Goal: Task Accomplishment & Management: Use online tool/utility

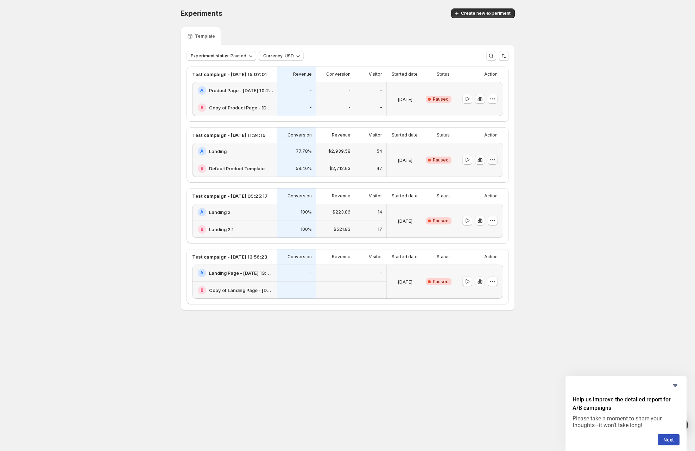
click at [490, 159] on icon "button" at bounding box center [490, 159] width 1 height 1
click at [487, 179] on button "Edit" at bounding box center [493, 173] width 64 height 11
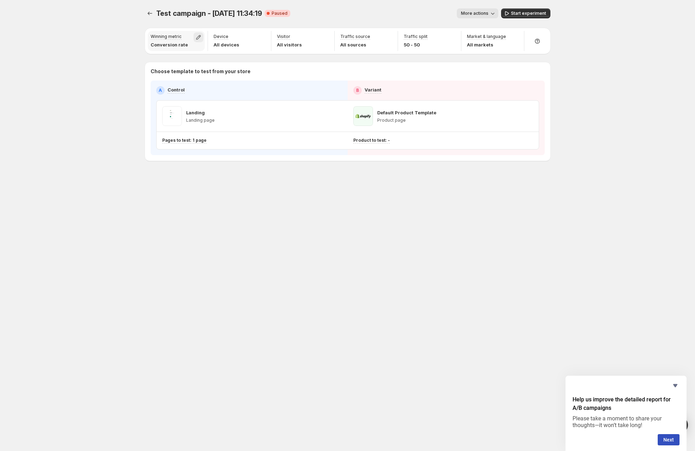
click at [196, 37] on icon "button" at bounding box center [198, 37] width 7 height 7
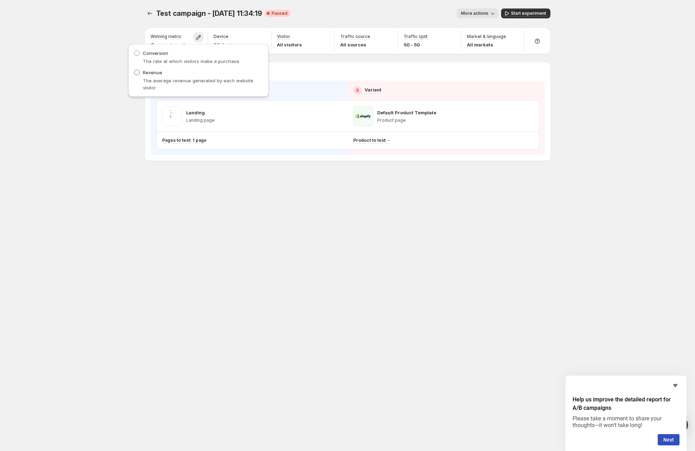
click at [156, 70] on span "Revenue" at bounding box center [152, 73] width 19 height 6
click at [405, 9] on div "More actions" at bounding box center [397, 13] width 202 height 10
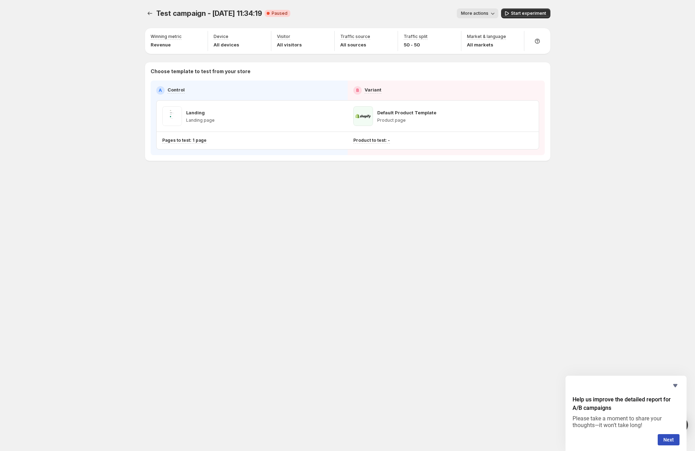
click at [126, 83] on div "Test campaign - [DATE] 11:34:19. This page is ready Test campaign - [DATE] 11:3…" at bounding box center [347, 225] width 695 height 451
click at [480, 18] on button "More actions" at bounding box center [478, 13] width 42 height 10
click at [473, 29] on span "View analytic" at bounding box center [487, 28] width 30 height 6
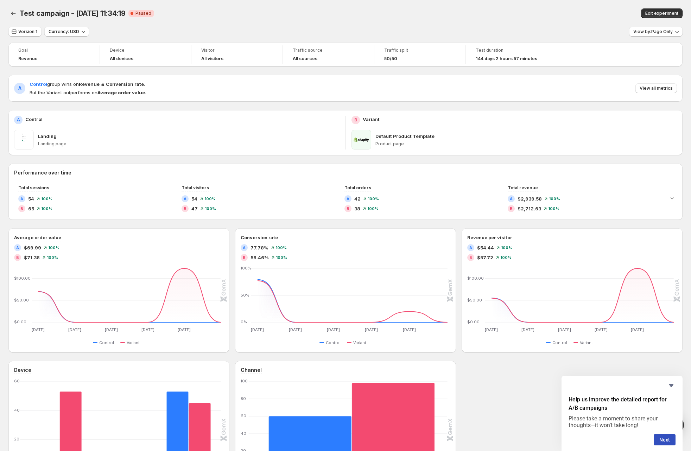
click at [88, 83] on strong "Revenue" at bounding box center [89, 84] width 21 height 6
drag, startPoint x: 88, startPoint y: 83, endPoint x: 291, endPoint y: 86, distance: 202.3
click at [89, 83] on strong "Revenue" at bounding box center [89, 84] width 21 height 6
click at [667, 85] on button "View all metrics" at bounding box center [656, 88] width 42 height 10
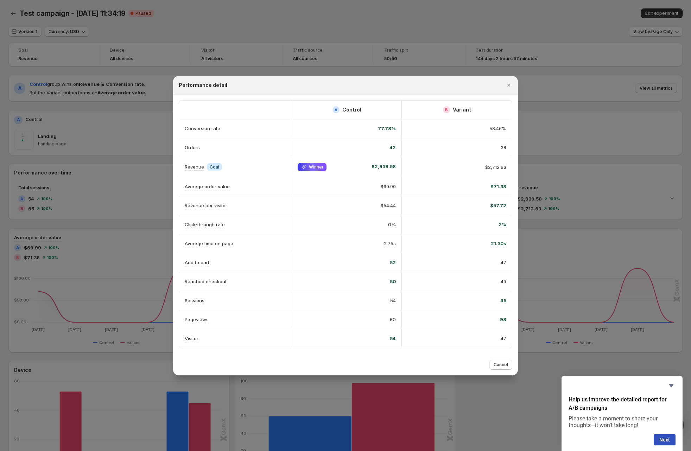
click at [384, 166] on span "$2,939.58" at bounding box center [383, 167] width 24 height 8
click at [450, 167] on div "$2,712.63" at bounding box center [456, 167] width 99 height 7
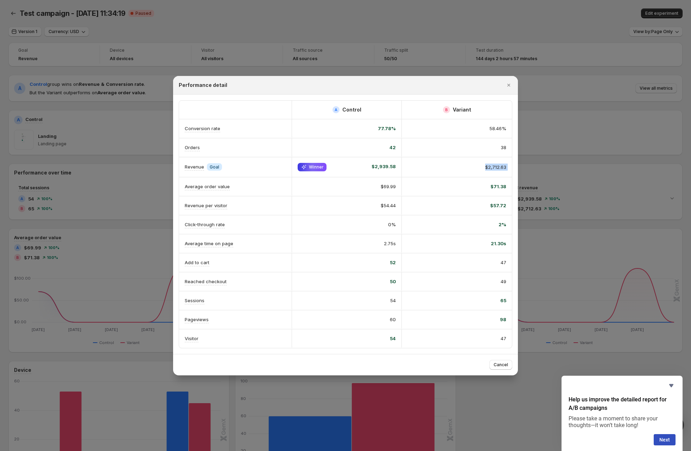
click at [450, 167] on div "$2,712.63" at bounding box center [456, 167] width 99 height 7
click at [387, 165] on span "$2,939.58" at bounding box center [383, 167] width 24 height 8
click at [425, 166] on div "$2,712.63" at bounding box center [456, 167] width 99 height 7
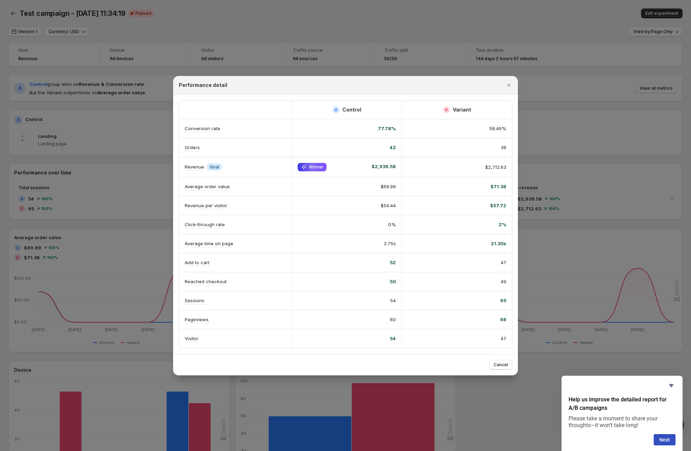
click at [357, 130] on div "77.78%" at bounding box center [347, 128] width 98 height 7
click at [324, 168] on span "Winner" at bounding box center [312, 167] width 29 height 8
click at [346, 163] on div "Winner $2,939.58" at bounding box center [347, 167] width 98 height 8
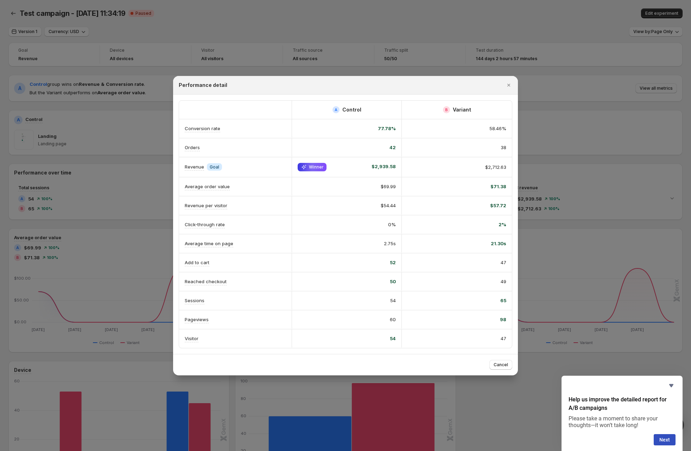
click at [318, 166] on span "Winner" at bounding box center [316, 167] width 15 height 6
click at [375, 165] on span "$2,939.58" at bounding box center [383, 167] width 24 height 8
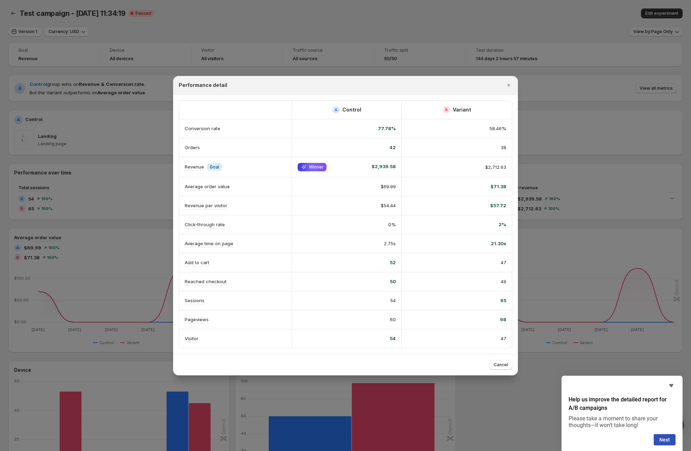
drag, startPoint x: 571, startPoint y: 58, endPoint x: 643, endPoint y: 27, distance: 78.6
click at [571, 58] on div at bounding box center [345, 225] width 691 height 451
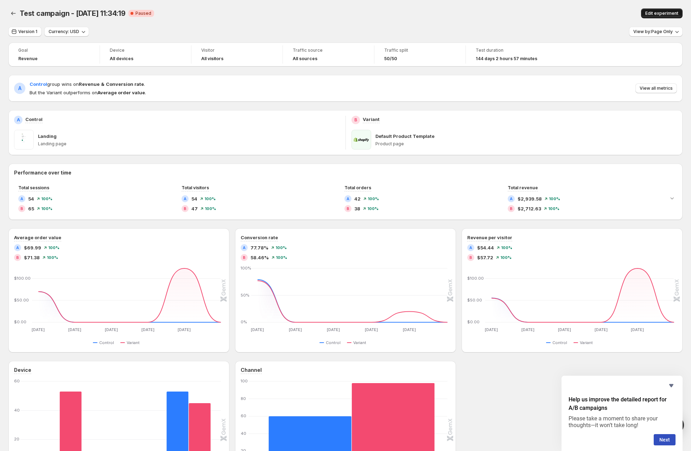
click at [661, 15] on span "Edit experiment" at bounding box center [661, 14] width 33 height 6
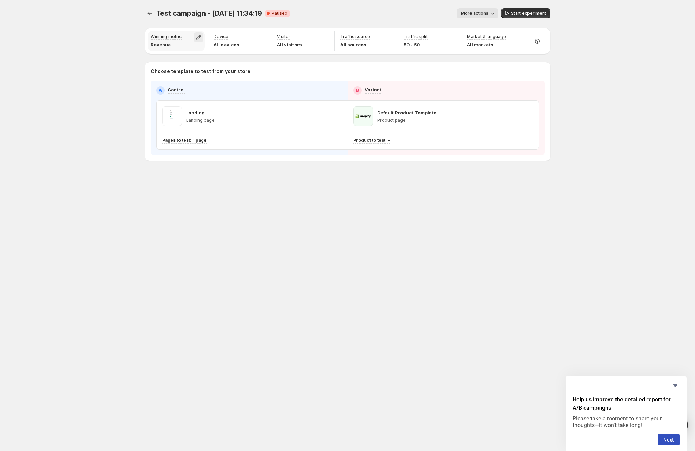
click at [203, 36] on button "button" at bounding box center [198, 37] width 10 height 10
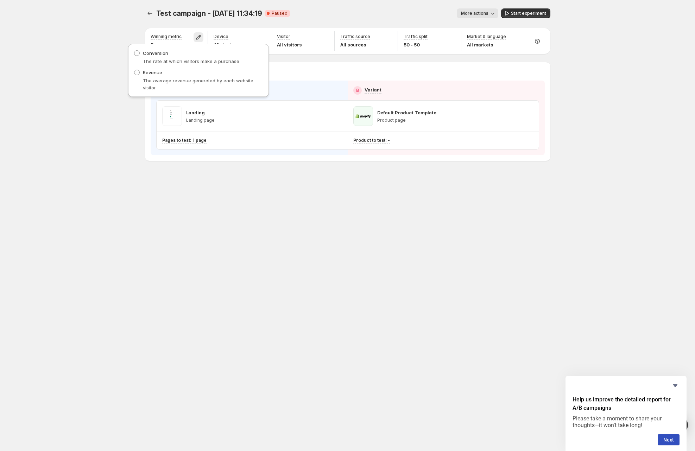
click at [183, 56] on div "Conversion The rate at which visitors make a purchase" at bounding box center [198, 57] width 129 height 15
click at [155, 51] on span "Conversion" at bounding box center [155, 53] width 25 height 6
click at [407, 11] on div "More actions" at bounding box center [397, 13] width 202 height 10
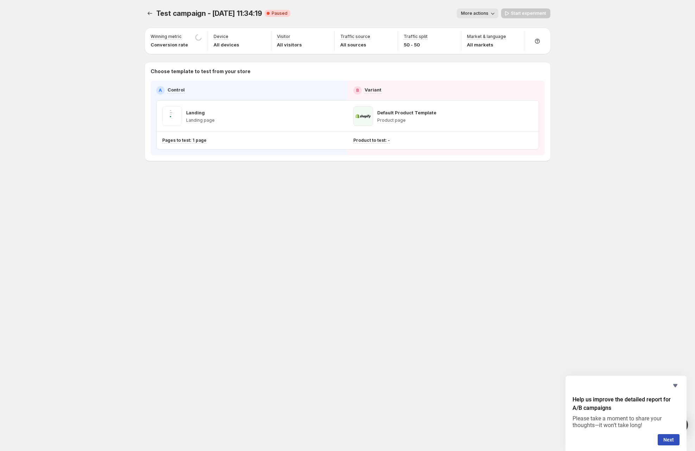
click at [470, 11] on span "More actions" at bounding box center [474, 14] width 27 height 6
click at [475, 26] on span "View analytic" at bounding box center [487, 28] width 30 height 6
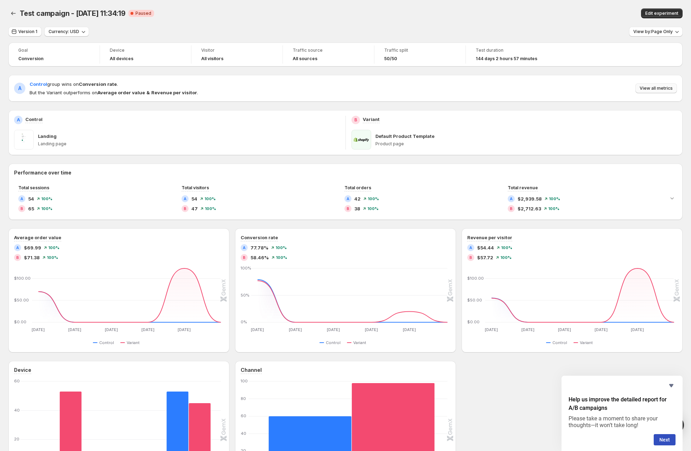
click at [657, 87] on span "View all metrics" at bounding box center [655, 88] width 33 height 6
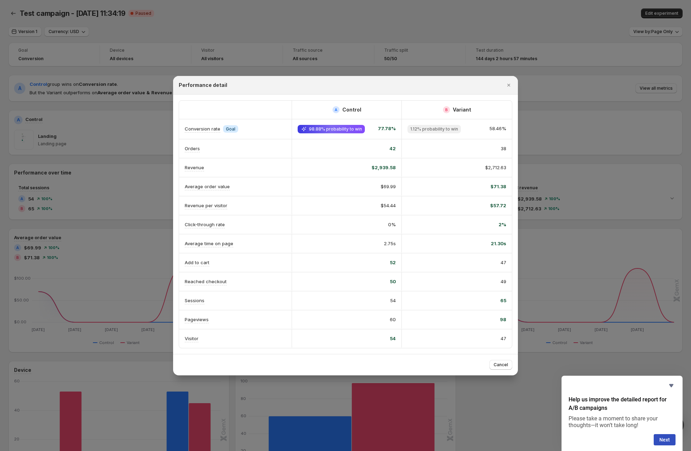
click at [313, 127] on span "98.88% probability to win" at bounding box center [335, 129] width 53 height 6
click at [387, 127] on span "77.78%" at bounding box center [387, 129] width 18 height 8
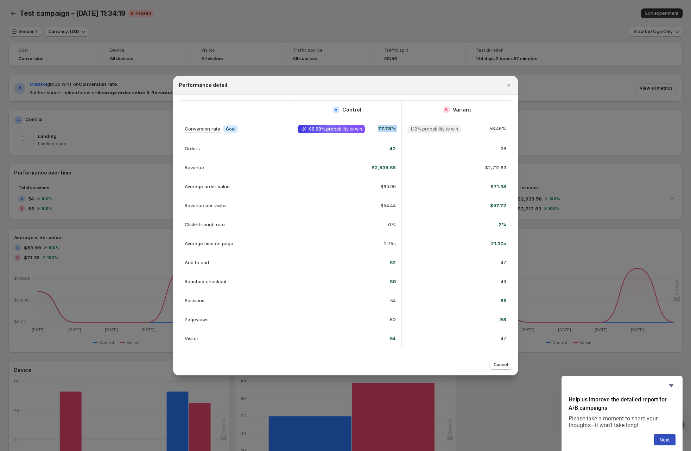
click at [387, 127] on span "77.78%" at bounding box center [387, 129] width 18 height 8
drag, startPoint x: 312, startPoint y: 127, endPoint x: 324, endPoint y: 126, distance: 12.0
click at [324, 126] on span "98.88% probability to win" at bounding box center [335, 129] width 53 height 6
click at [340, 132] on span "98.88% probability to win" at bounding box center [331, 129] width 67 height 8
click at [341, 132] on span "98.88% probability to win" at bounding box center [335, 129] width 53 height 6
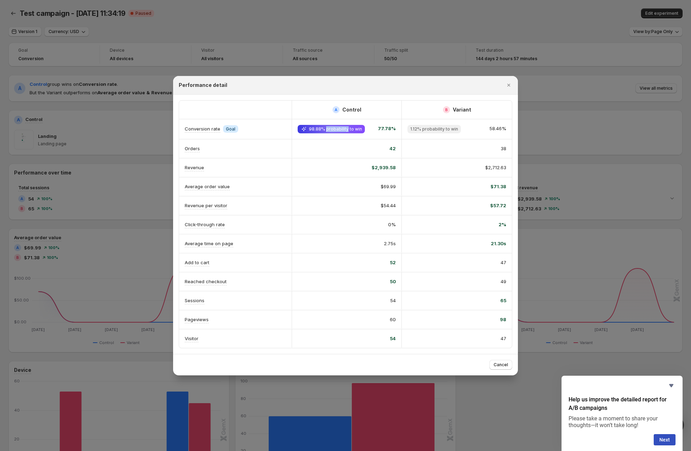
click at [336, 132] on div at bounding box center [336, 132] width 0 height 0
click at [341, 132] on span "98.88% probability to win" at bounding box center [335, 129] width 53 height 6
click at [349, 109] on h2 "Control" at bounding box center [351, 109] width 19 height 7
click at [382, 131] on span "77.78%" at bounding box center [387, 129] width 18 height 8
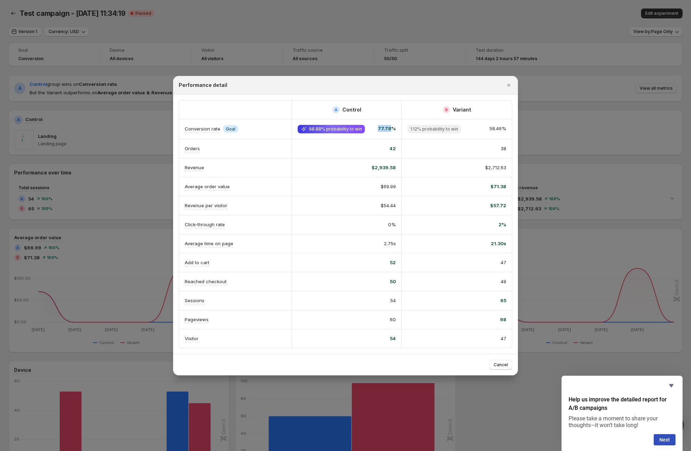
click at [383, 131] on span "77.78%" at bounding box center [387, 129] width 18 height 8
click at [387, 128] on span "77.78%" at bounding box center [387, 129] width 18 height 8
click at [647, 96] on div at bounding box center [345, 225] width 691 height 451
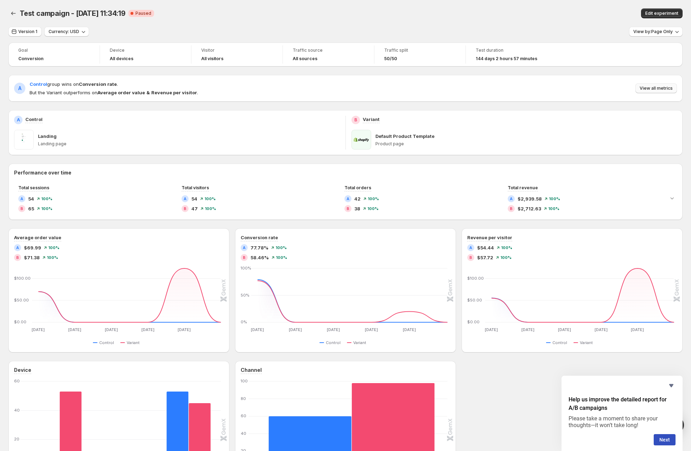
click at [657, 87] on span "View all metrics" at bounding box center [655, 88] width 33 height 6
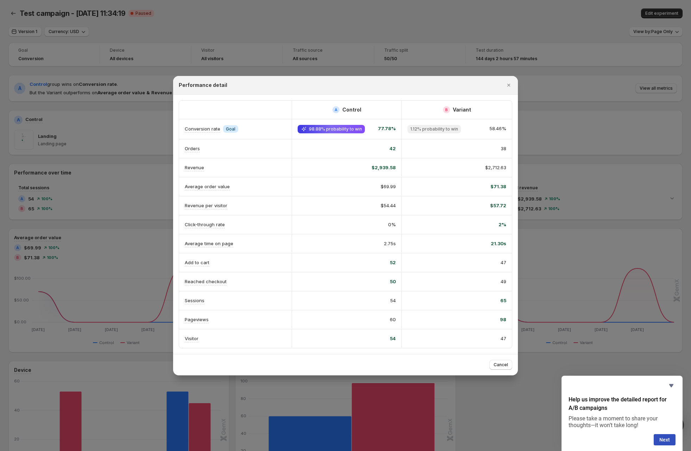
click at [387, 300] on div "54" at bounding box center [347, 300] width 98 height 7
click at [388, 300] on div "54" at bounding box center [347, 300] width 98 height 7
click at [391, 295] on div "54" at bounding box center [347, 300] width 110 height 18
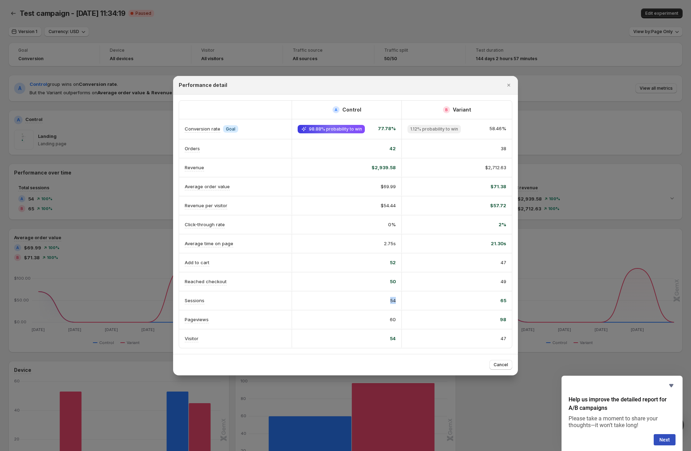
click at [393, 297] on span "54" at bounding box center [393, 300] width 6 height 7
click at [94, 176] on div at bounding box center [345, 225] width 691 height 451
